Goal: Information Seeking & Learning: Find specific fact

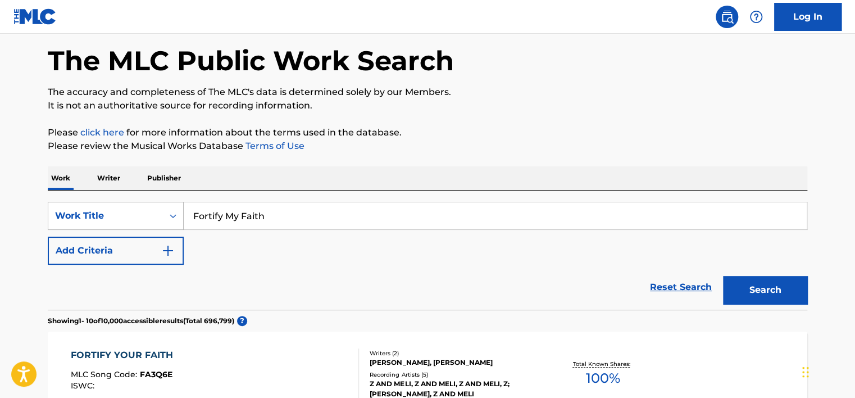
click at [119, 230] on div "Work Title" at bounding box center [116, 216] width 136 height 28
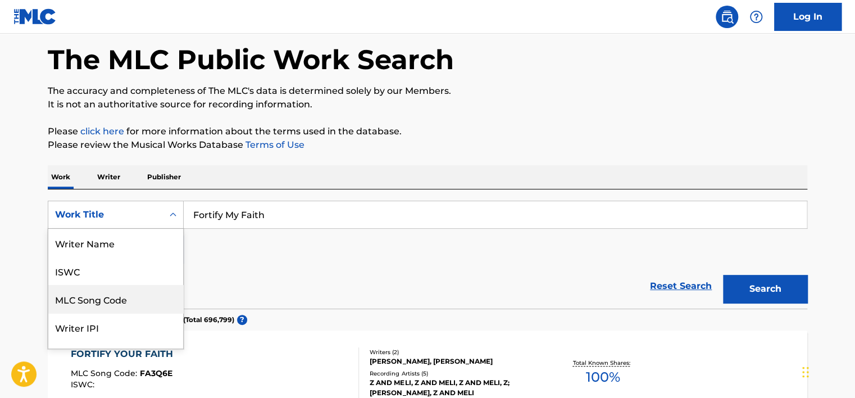
scroll to position [56, 0]
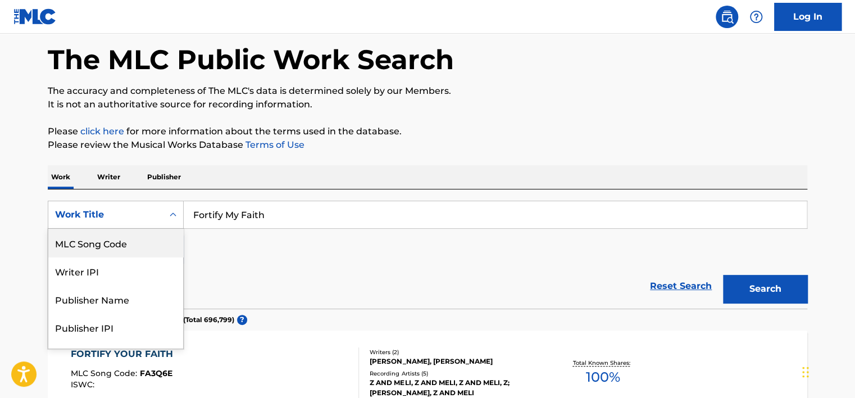
click at [118, 250] on div "MLC Song Code" at bounding box center [115, 243] width 135 height 28
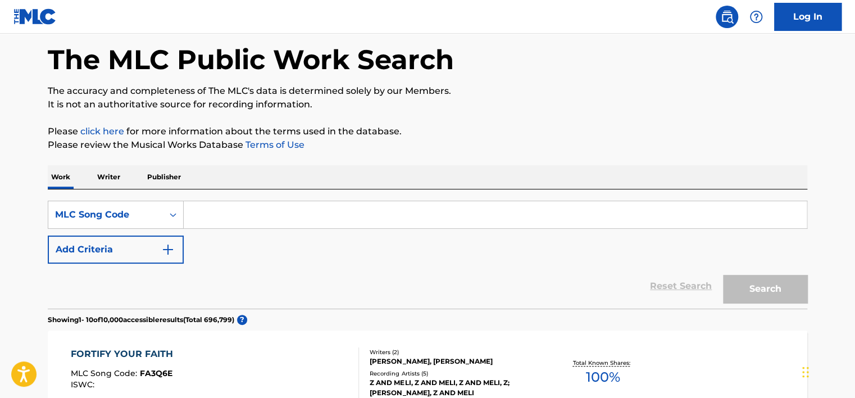
click at [240, 213] on input "Search Form" at bounding box center [495, 214] width 623 height 27
paste input "H14738"
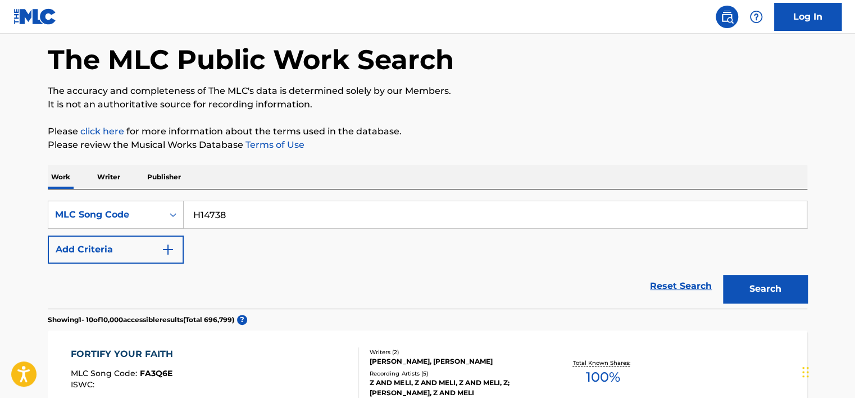
drag, startPoint x: 568, startPoint y: 219, endPoint x: 692, endPoint y: 233, distance: 124.3
click at [690, 233] on div "SearchWithCriteria463faa4b-fc47-4fd0-8b9f-09e29f8d99a6 MLC Song Code H14738 Add…" at bounding box center [427, 231] width 759 height 63
type input "H14738"
click at [780, 277] on button "Search" at bounding box center [765, 289] width 84 height 28
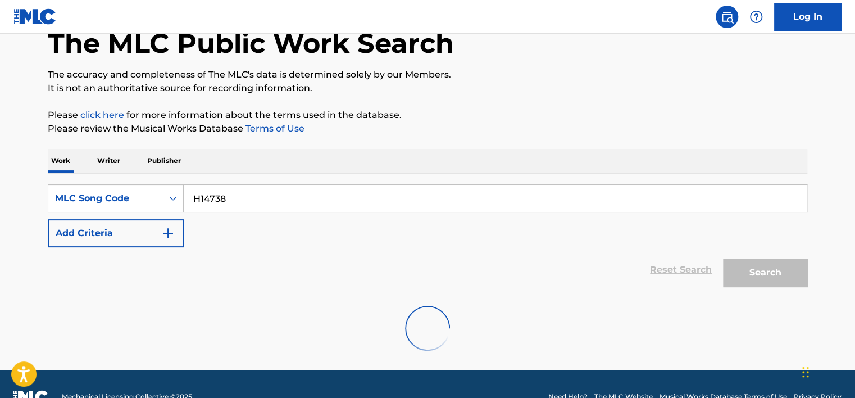
scroll to position [92, 0]
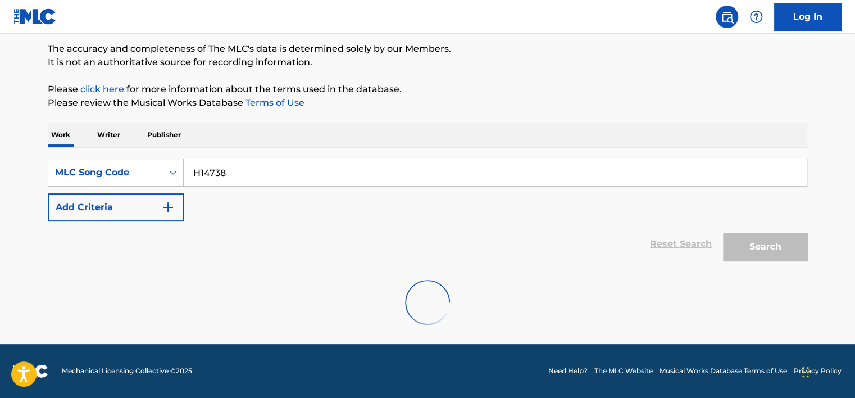
click at [312, 169] on input "H14738" at bounding box center [495, 172] width 623 height 27
click at [241, 162] on input "H14738" at bounding box center [495, 172] width 623 height 27
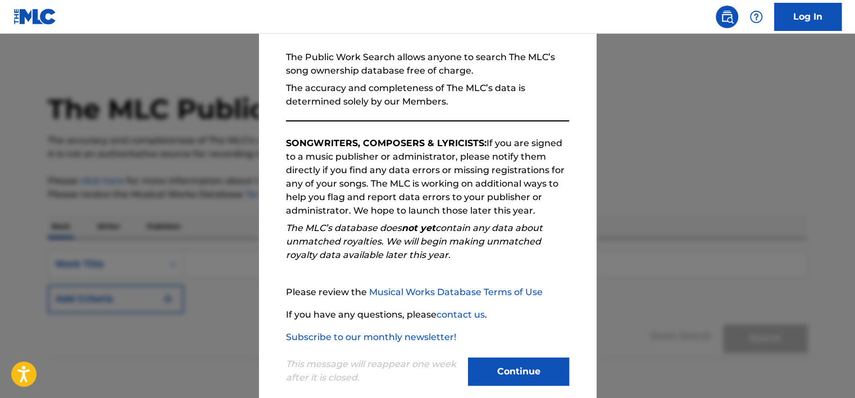
scroll to position [116, 0]
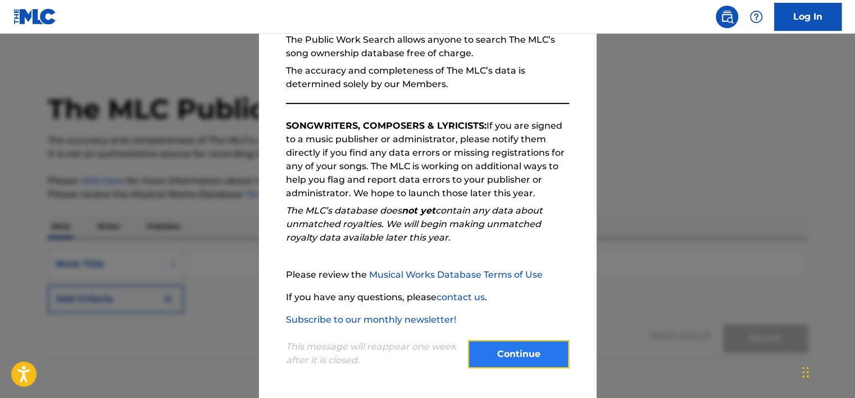
click at [520, 343] on button "Continue" at bounding box center [518, 354] width 101 height 28
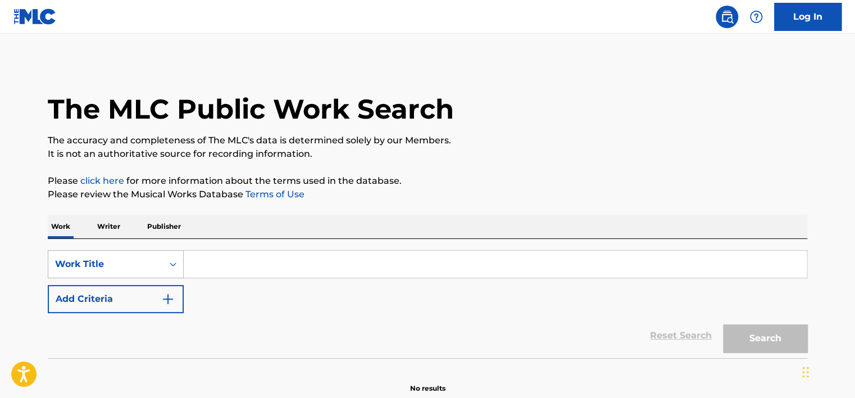
click at [152, 259] on div "Work Title" at bounding box center [116, 264] width 136 height 28
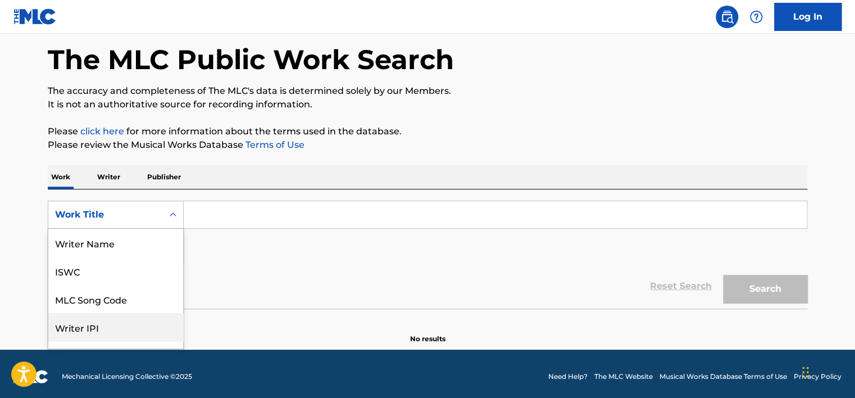
scroll to position [56, 0]
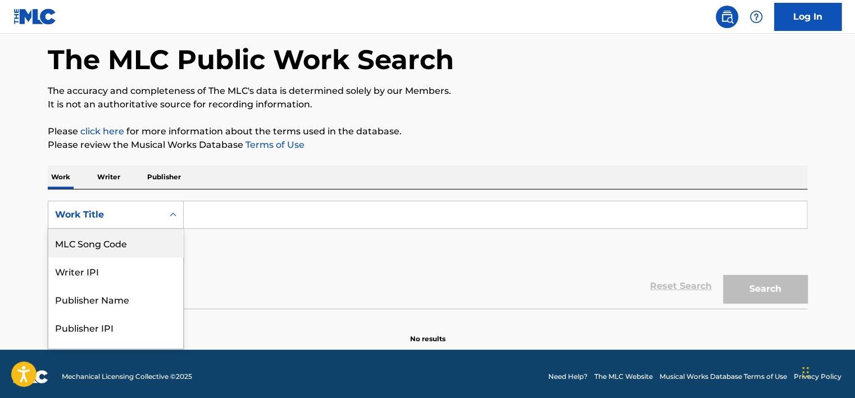
click at [130, 249] on div "MLC Song Code" at bounding box center [115, 243] width 135 height 28
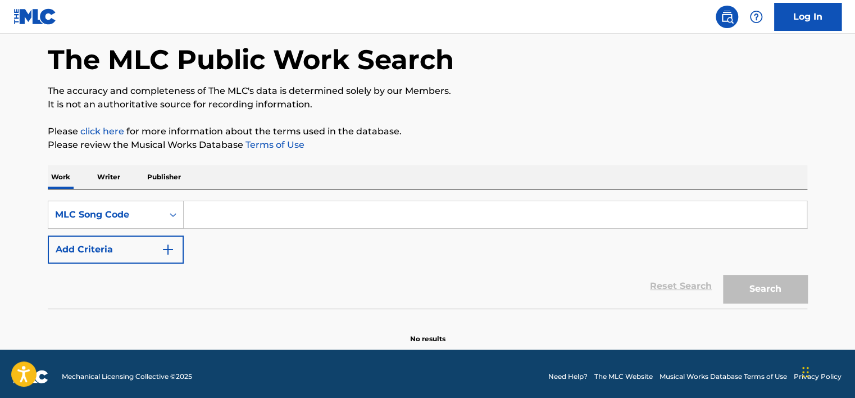
click at [206, 221] on input "Search Form" at bounding box center [495, 214] width 623 height 27
paste input "H14738"
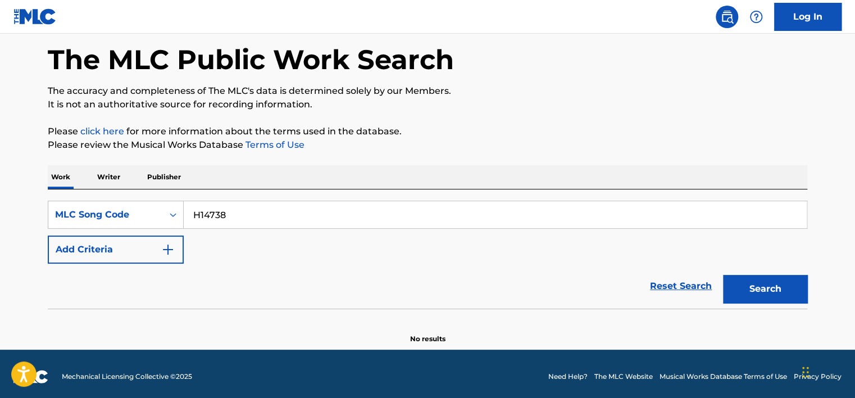
type input "H14738"
click at [760, 272] on div "Search" at bounding box center [762, 285] width 90 height 45
click at [764, 280] on button "Search" at bounding box center [765, 289] width 84 height 28
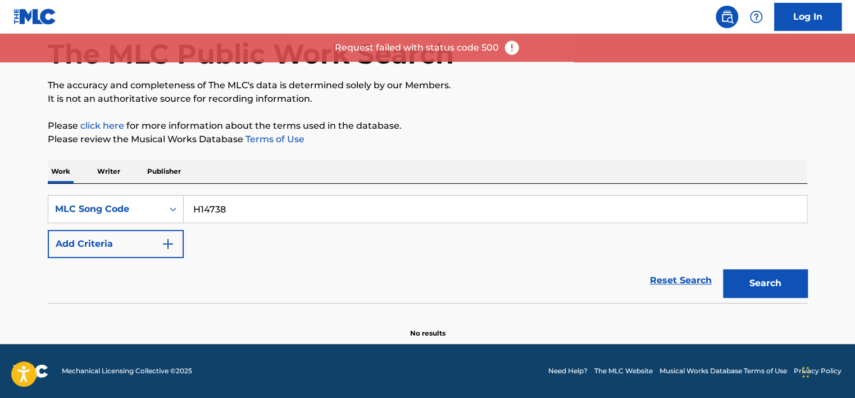
scroll to position [54, 0]
click at [251, 204] on input "H14738" at bounding box center [495, 209] width 623 height 27
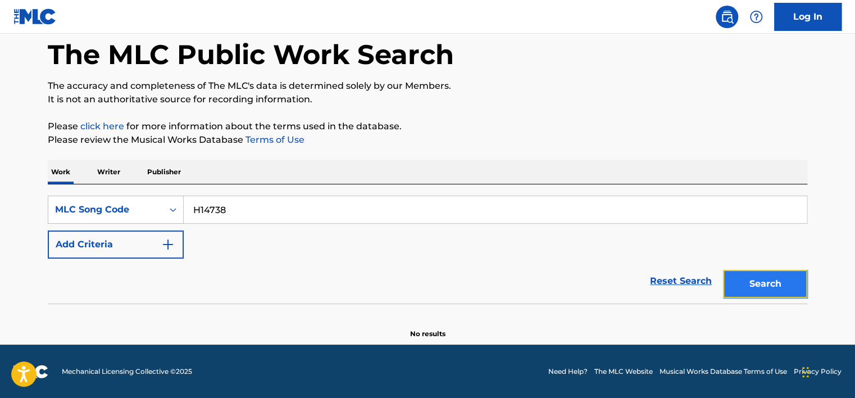
click at [756, 285] on button "Search" at bounding box center [765, 284] width 84 height 28
